Goal: Task Accomplishment & Management: Manage account settings

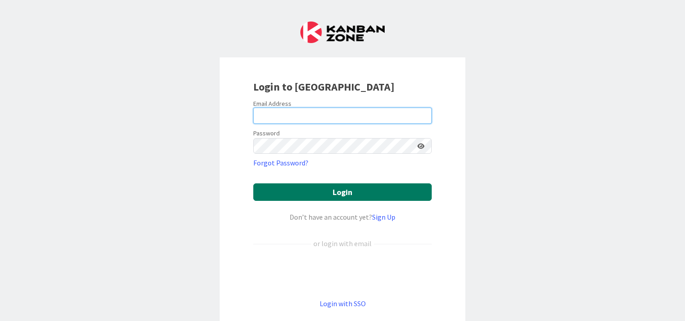
type input "[EMAIL_ADDRESS][DOMAIN_NAME]"
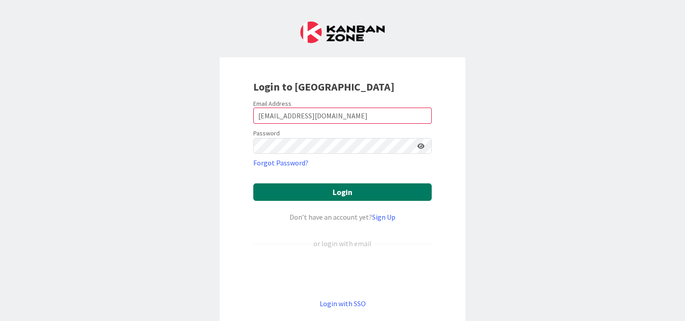
click at [350, 190] on button "Login" at bounding box center [342, 191] width 178 height 17
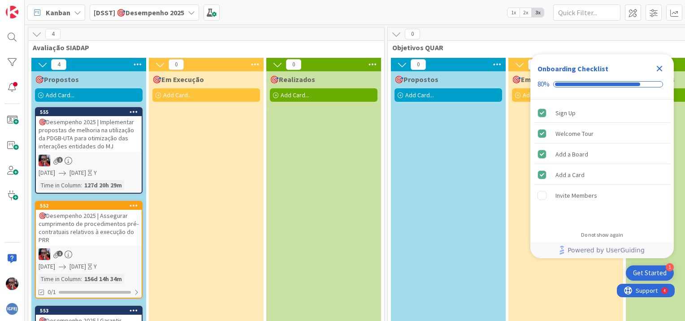
click at [77, 12] on icon at bounding box center [77, 12] width 7 height 7
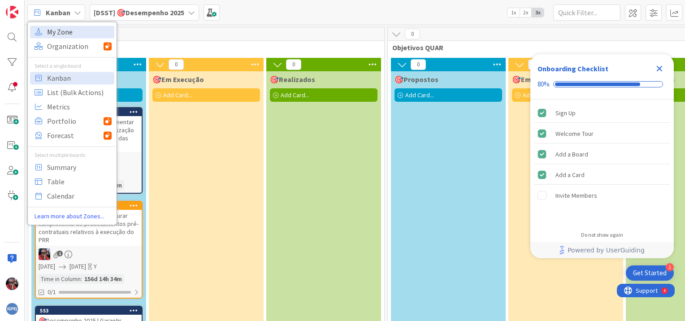
click at [69, 34] on span "My Zone" at bounding box center [79, 31] width 65 height 13
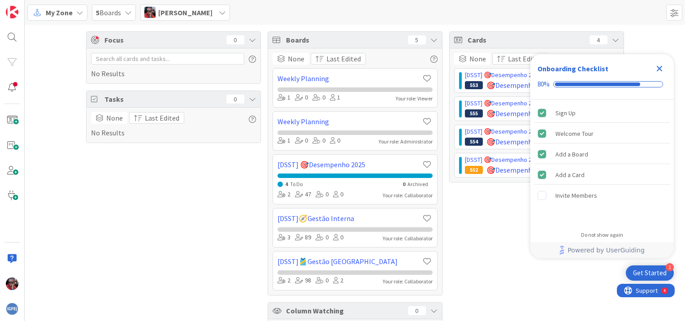
click at [662, 68] on icon "Close Checklist" at bounding box center [659, 68] width 11 height 11
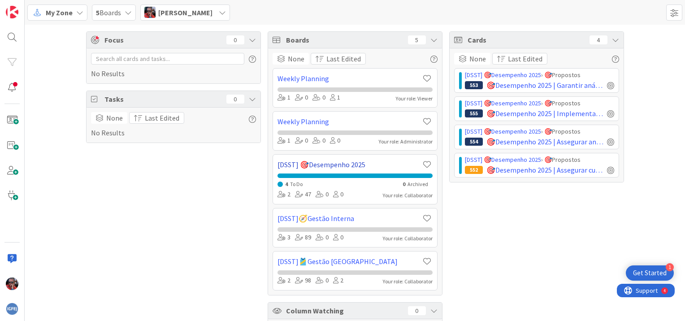
click at [330, 164] on link "[DSST] 🎯Desempenho 2025" at bounding box center [350, 164] width 144 height 11
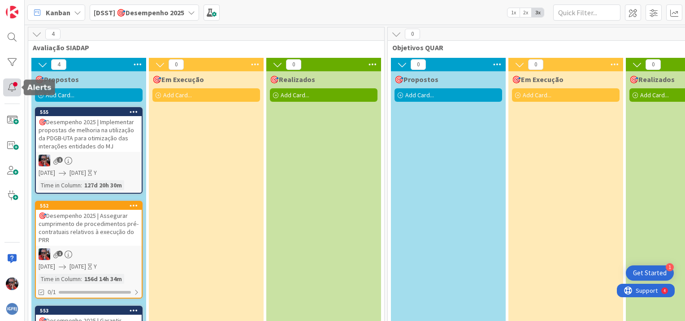
click at [15, 88] on div at bounding box center [12, 87] width 18 height 18
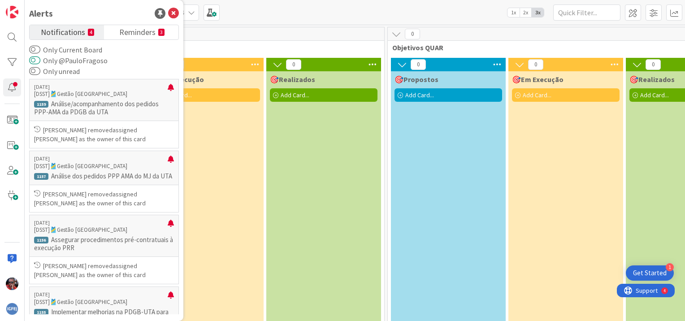
click at [38, 61] on button "Only @PauloFragoso" at bounding box center [34, 60] width 11 height 9
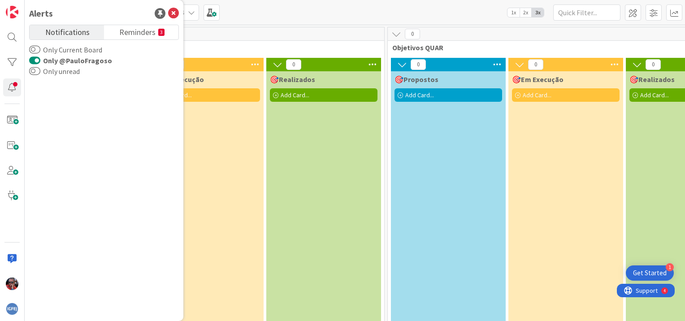
click at [30, 61] on button "Only @PauloFragoso" at bounding box center [34, 60] width 11 height 9
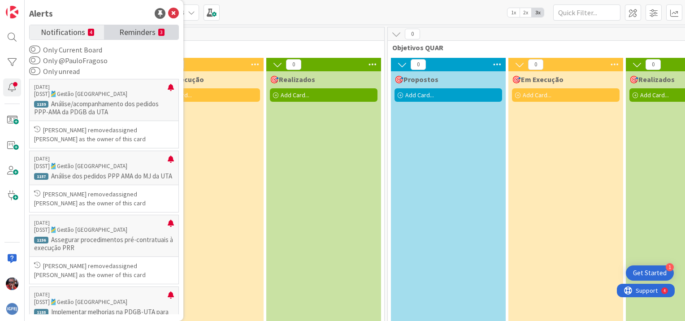
click at [145, 34] on span "Reminders" at bounding box center [137, 31] width 36 height 13
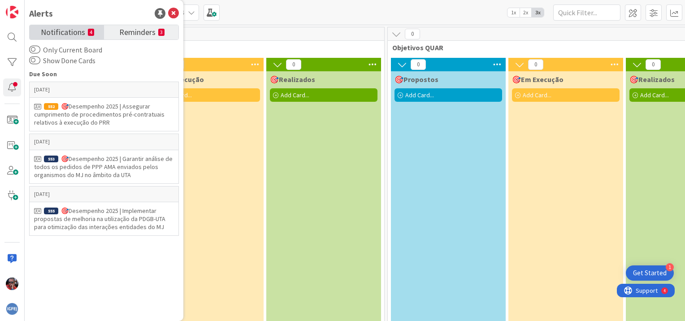
click at [78, 33] on span "Notifications" at bounding box center [63, 31] width 44 height 13
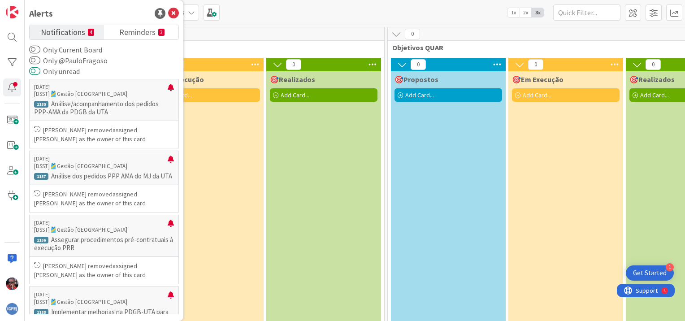
click at [36, 72] on button "Only unread" at bounding box center [34, 71] width 11 height 9
click at [29, 72] on div "Alerts Notifications 4 Reminders 3 Only Current Board Only @PauloFragoso Only u…" at bounding box center [104, 160] width 159 height 321
click at [32, 70] on button "Only unread" at bounding box center [34, 71] width 11 height 9
click at [37, 49] on button "Only Current Board" at bounding box center [34, 49] width 11 height 9
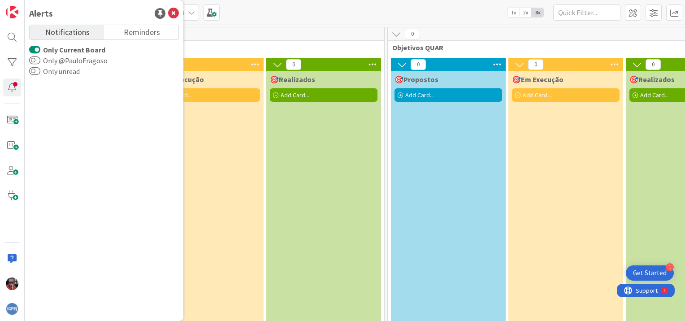
click at [34, 48] on button "Only Current Board" at bounding box center [34, 49] width 11 height 9
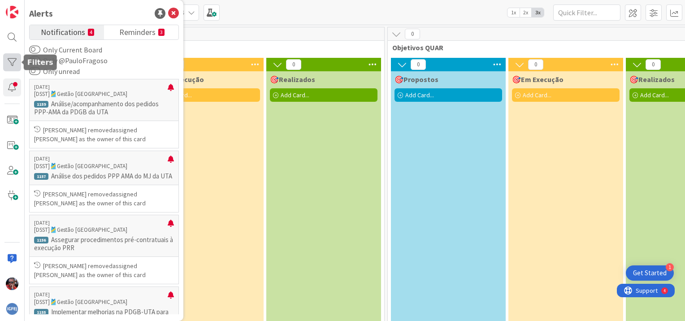
click at [18, 62] on div at bounding box center [12, 62] width 18 height 18
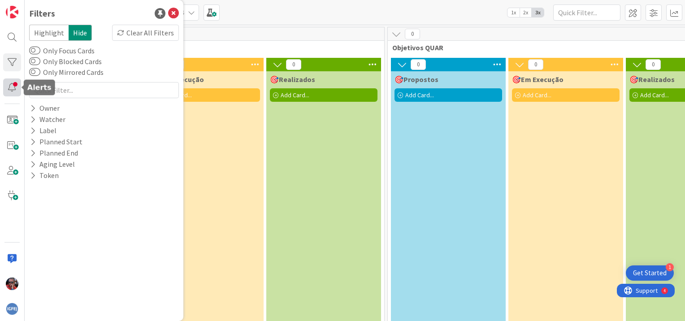
click at [14, 87] on div at bounding box center [12, 87] width 18 height 18
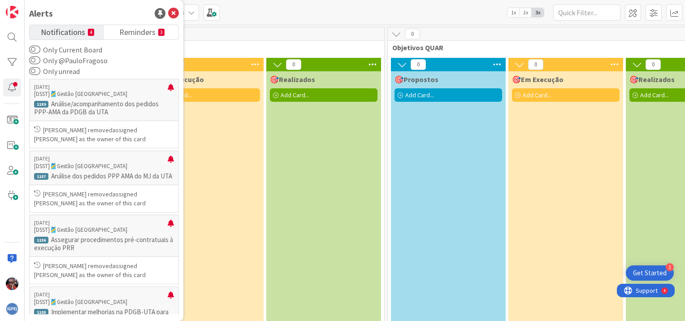
click at [245, 49] on span "Avaliação SIADAP" at bounding box center [203, 47] width 340 height 9
